Goal: Information Seeking & Learning: Learn about a topic

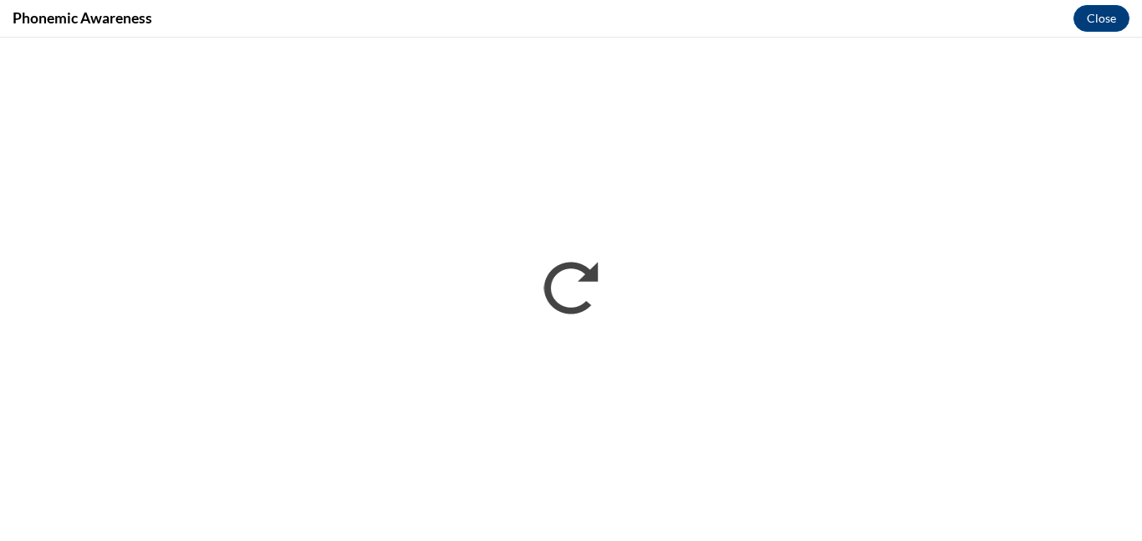
scroll to position [915, 0]
click at [1099, 5] on button "Close" at bounding box center [1101, 18] width 56 height 27
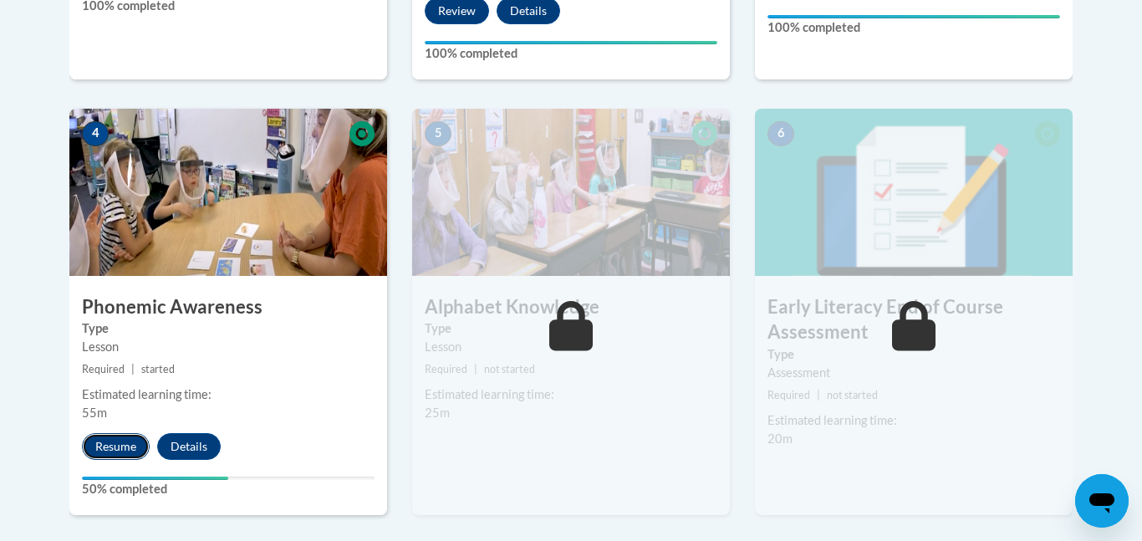
click at [99, 448] on button "Resume" at bounding box center [116, 446] width 68 height 27
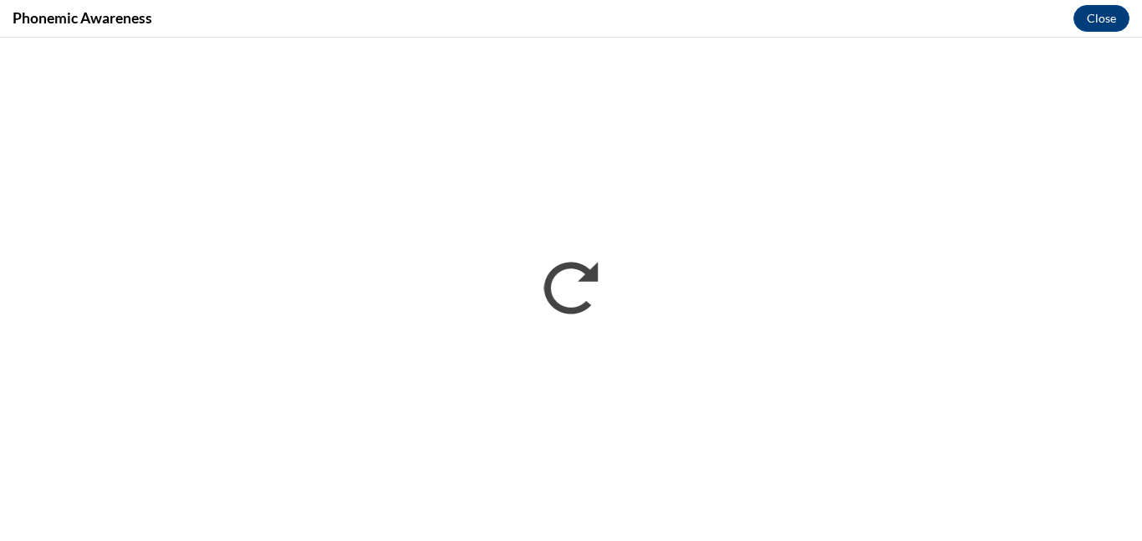
scroll to position [0, 0]
click at [1091, 8] on button "Close" at bounding box center [1101, 18] width 56 height 27
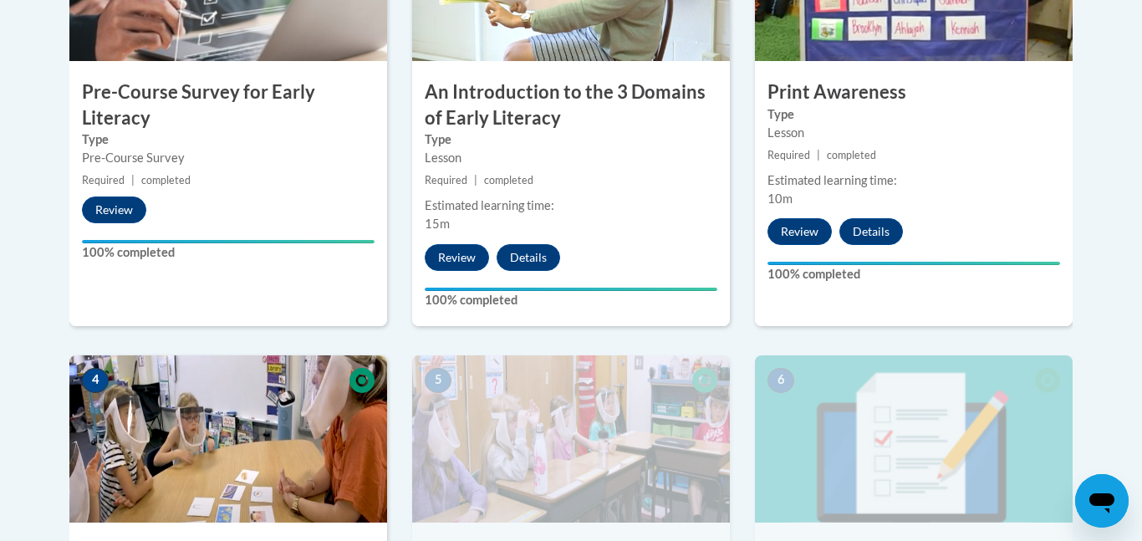
scroll to position [1316, 0]
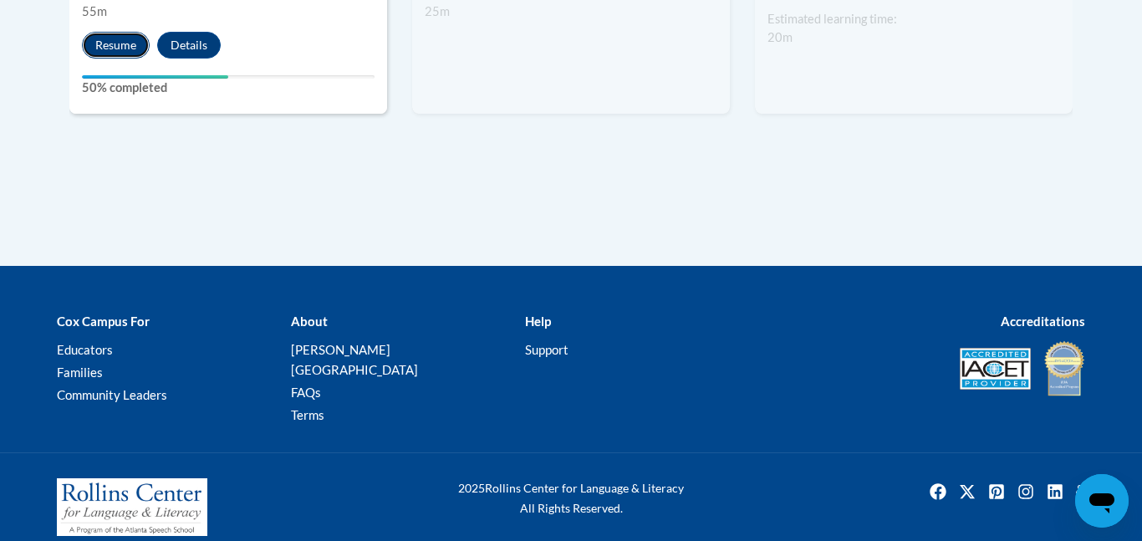
click at [123, 52] on button "Resume" at bounding box center [116, 45] width 68 height 27
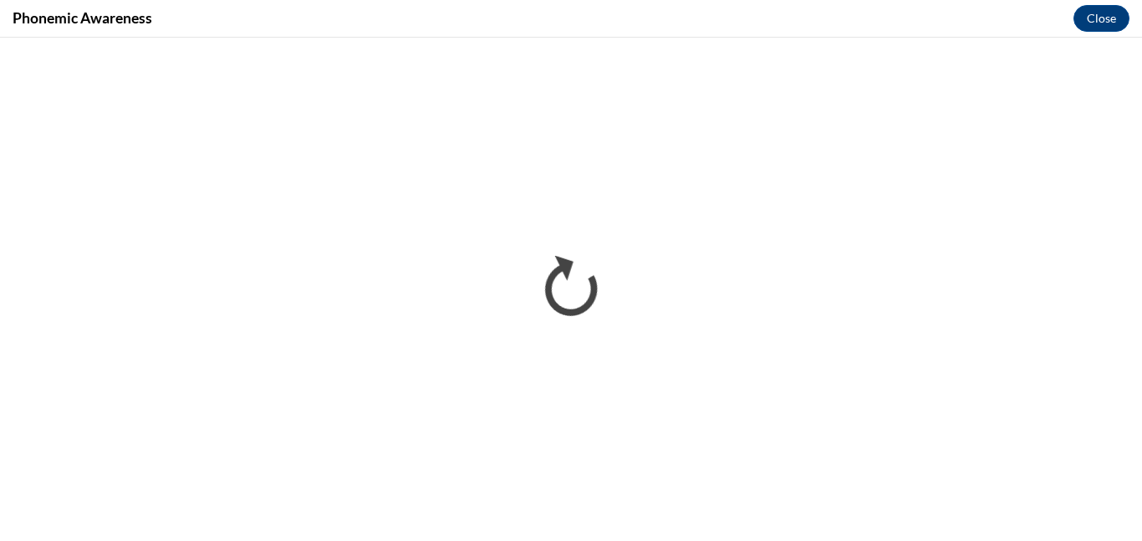
scroll to position [0, 0]
click at [1103, 7] on button "Close" at bounding box center [1101, 18] width 56 height 27
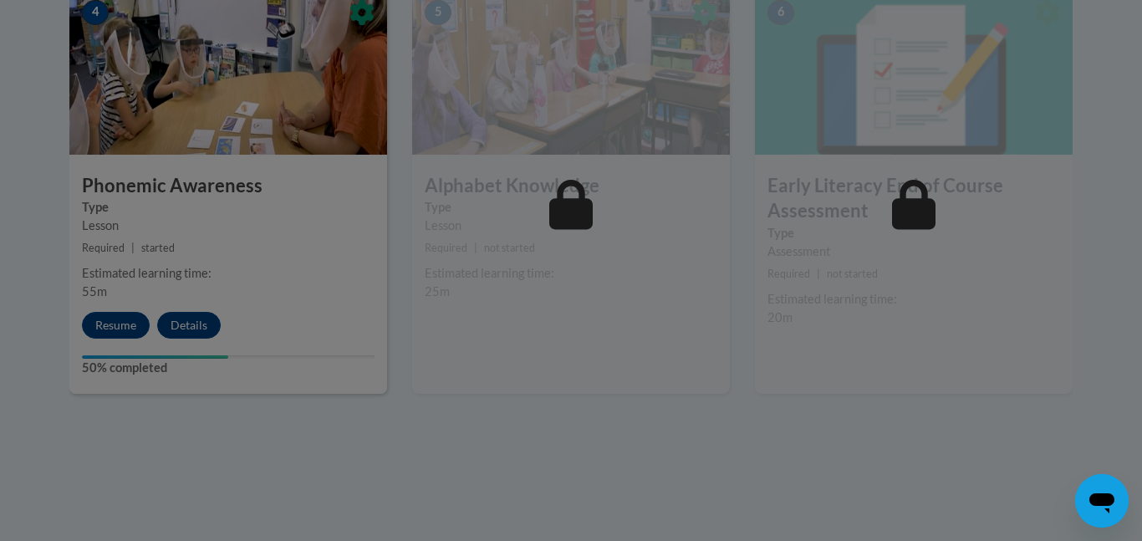
scroll to position [1008, 0]
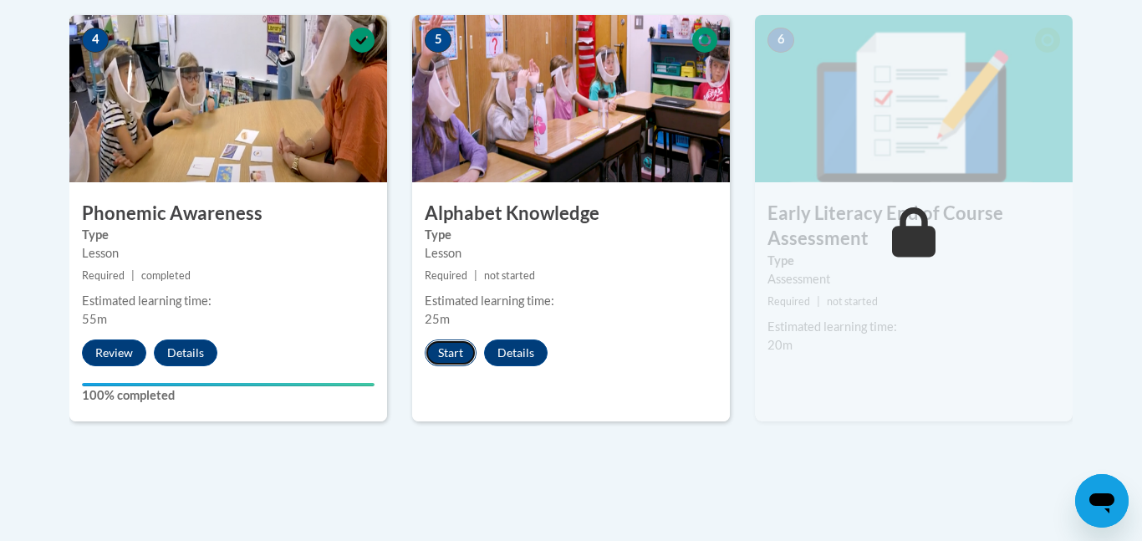
click at [439, 346] on button "Start" at bounding box center [451, 352] width 52 height 27
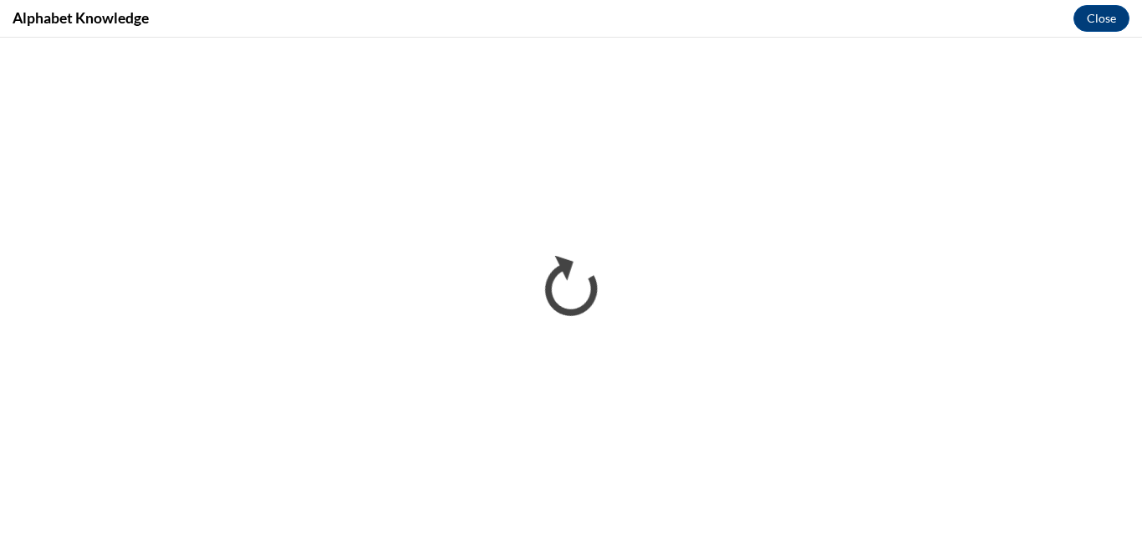
scroll to position [0, 0]
